Goal: Task Accomplishment & Management: Use online tool/utility

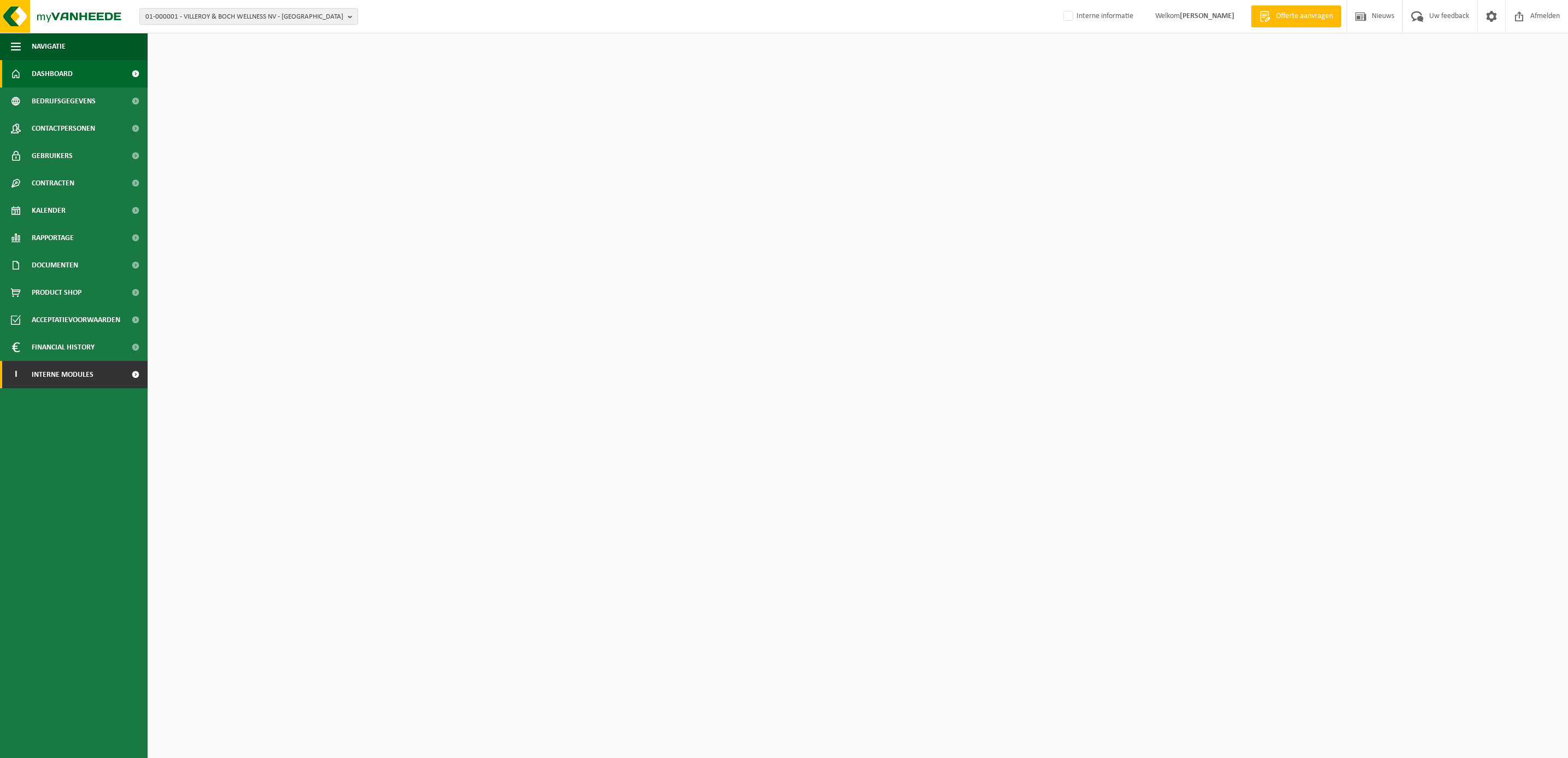
click at [57, 377] on span "Interne modules" at bounding box center [63, 374] width 62 height 27
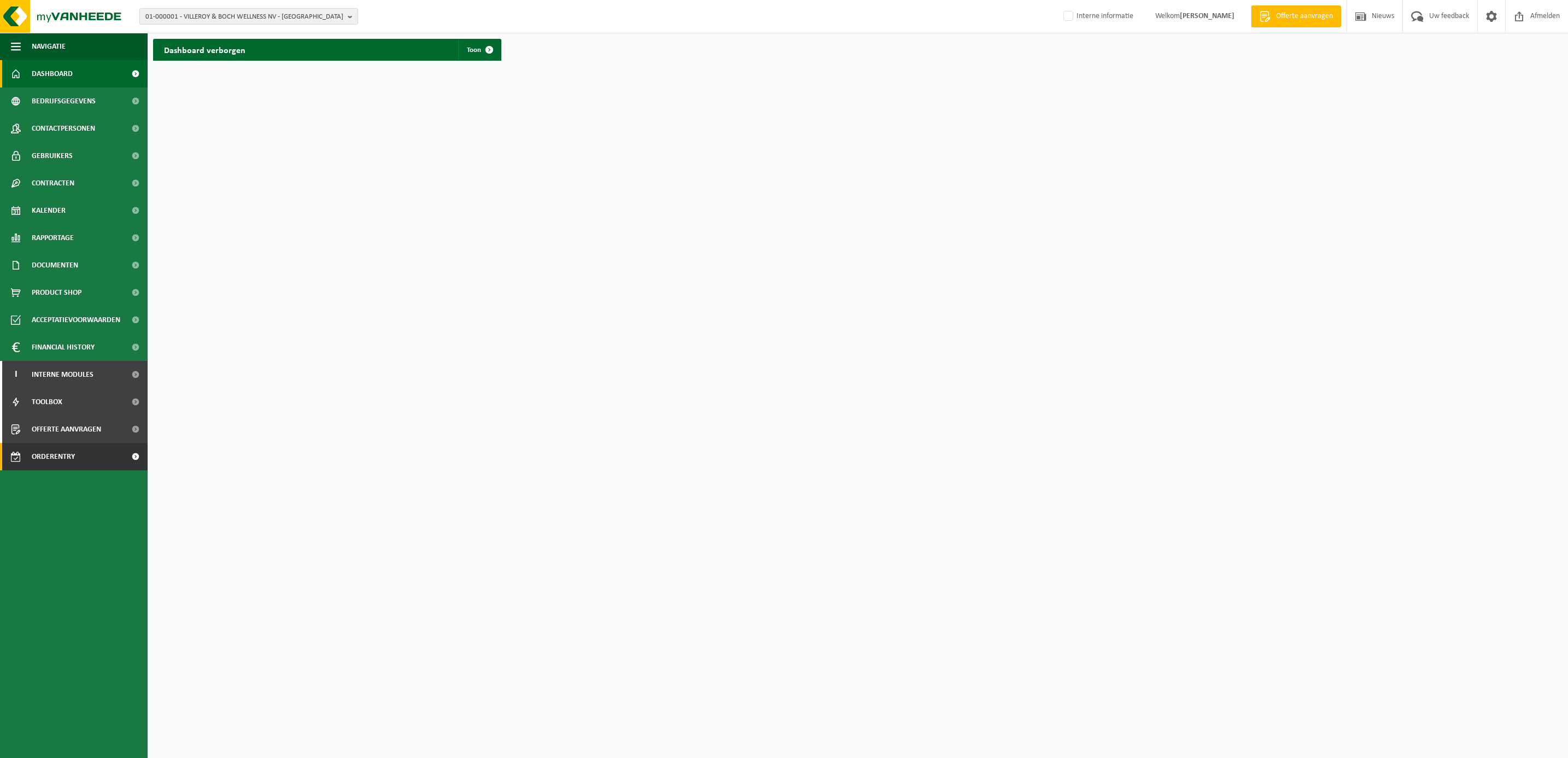
click at [49, 466] on span "Orderentry Goedkeuring" at bounding box center [77, 456] width 92 height 27
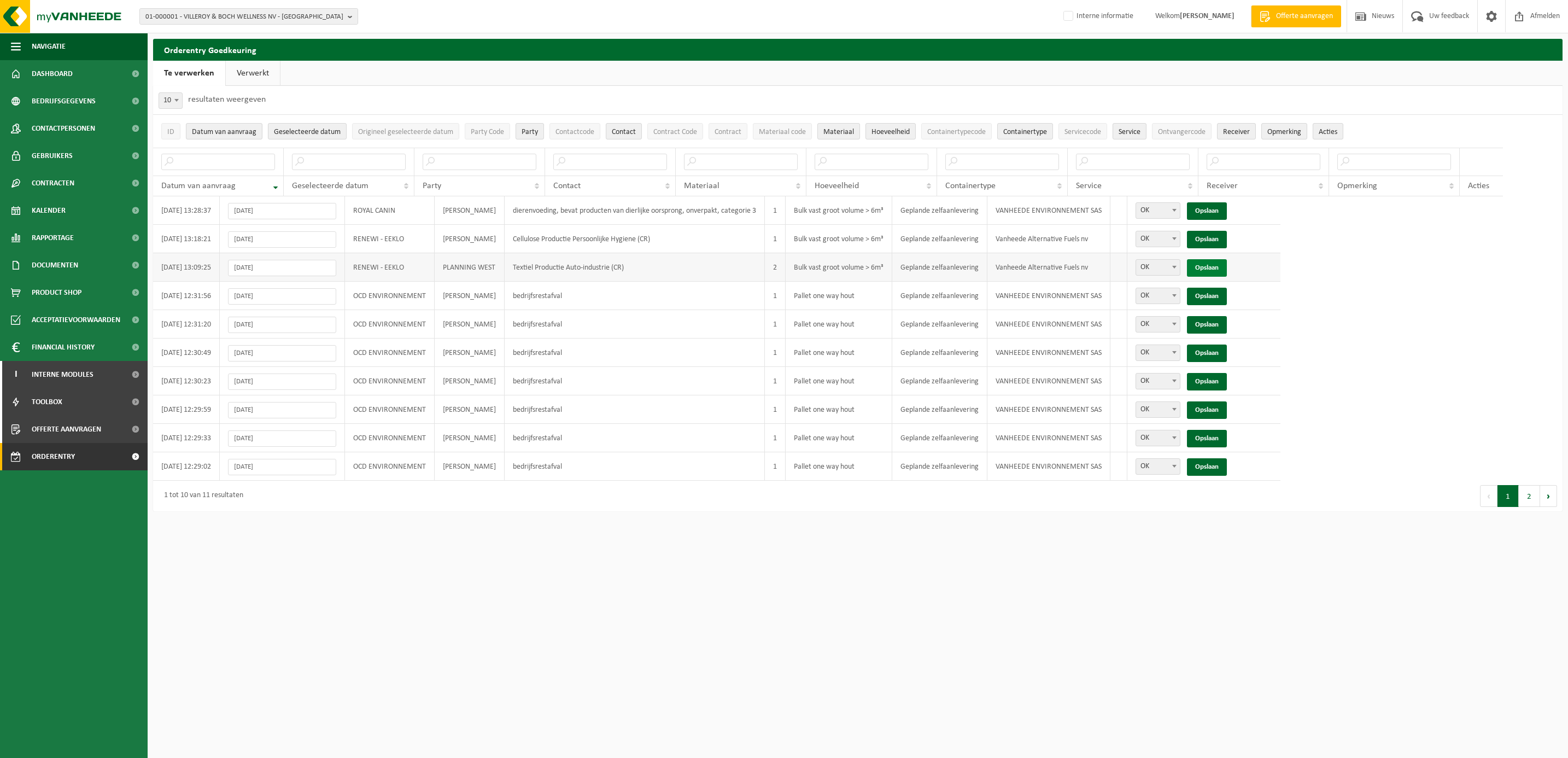
click at [1214, 271] on link "Opslaan" at bounding box center [1207, 268] width 40 height 18
click at [1218, 238] on link "Opslaan" at bounding box center [1207, 239] width 40 height 18
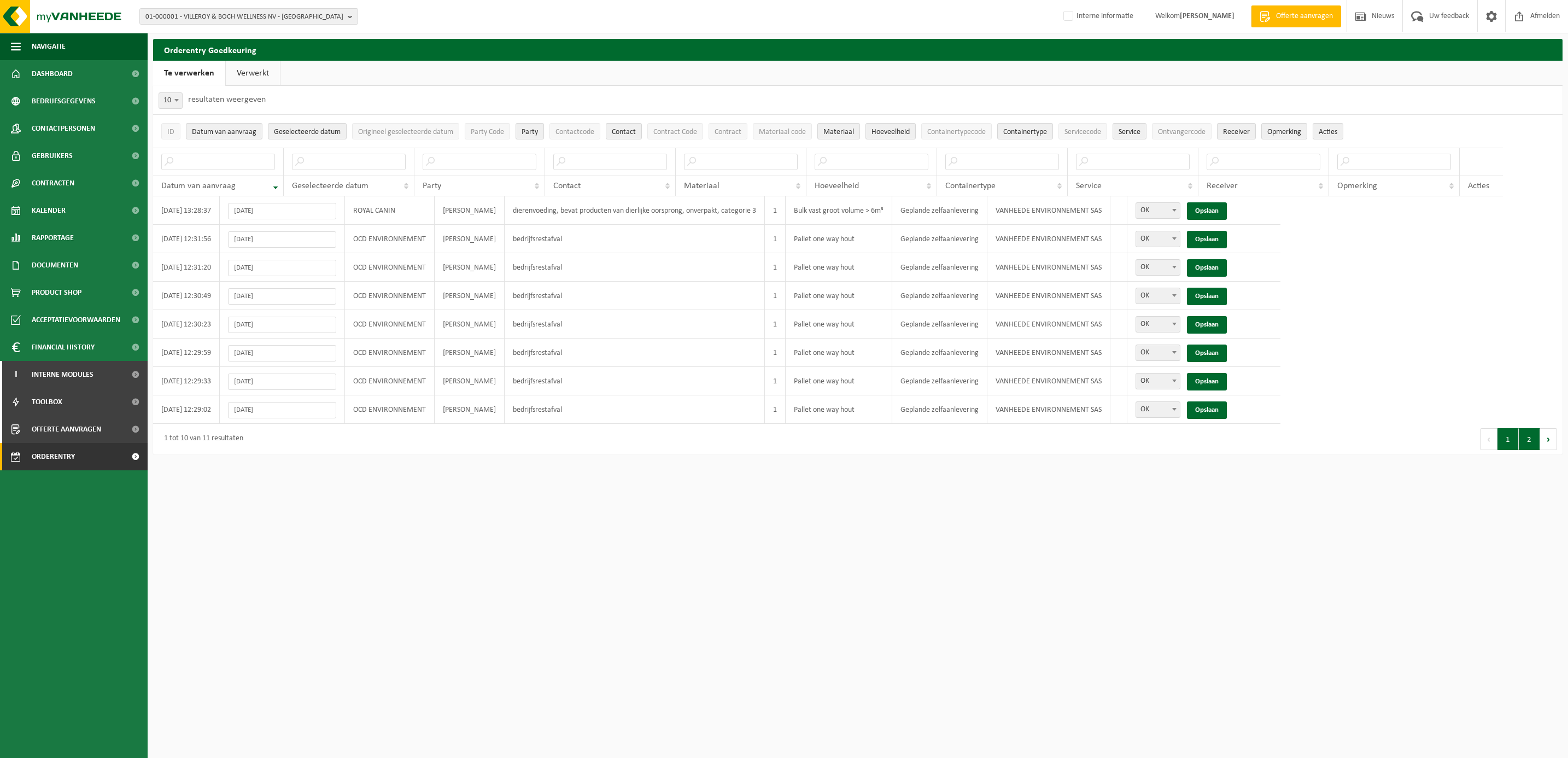
click at [1521, 447] on button "2" at bounding box center [1529, 439] width 22 height 22
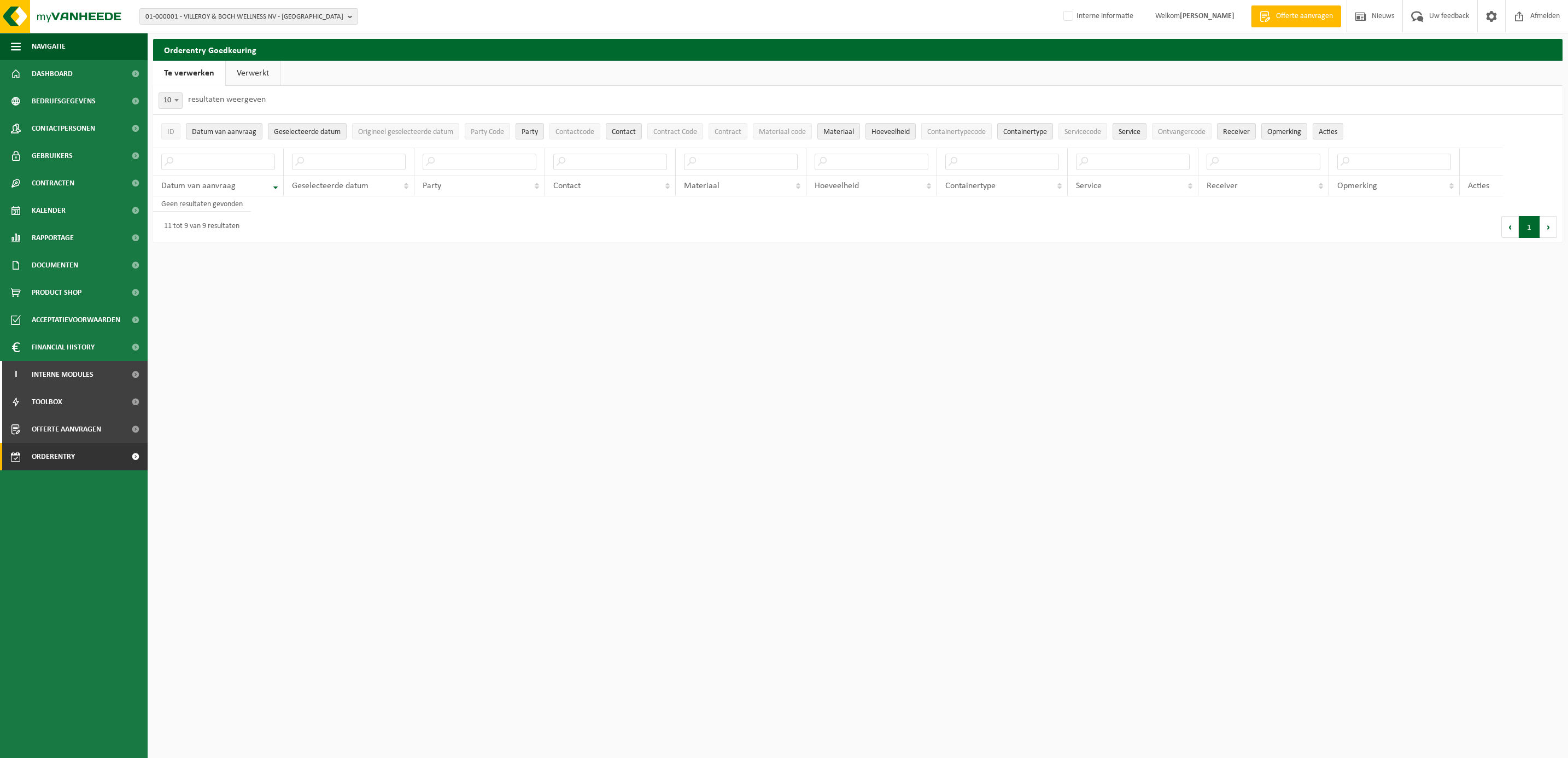
click at [1523, 228] on button "1" at bounding box center [1529, 227] width 22 height 22
